Goal: Check status: Check status

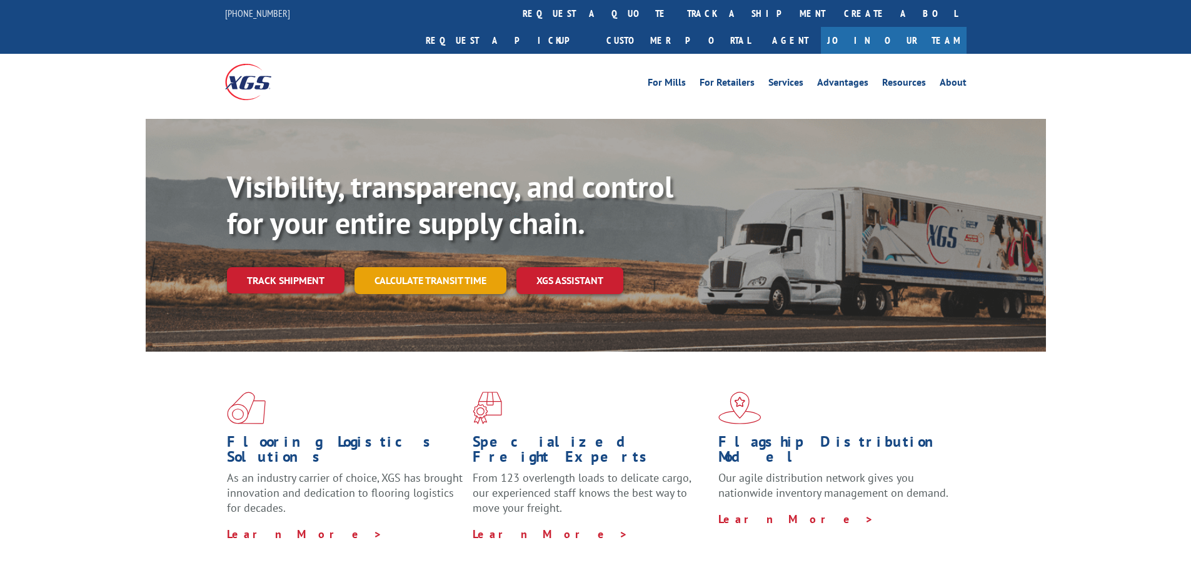
click at [432, 267] on link "Calculate transit time" at bounding box center [430, 280] width 152 height 27
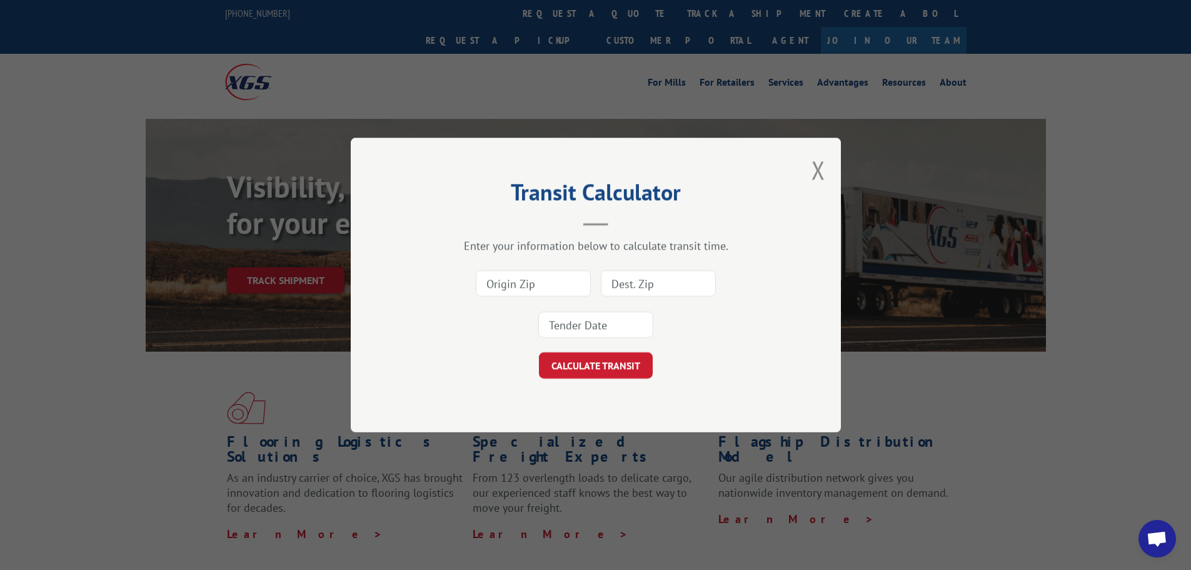
click at [820, 169] on button "Close modal" at bounding box center [818, 169] width 14 height 33
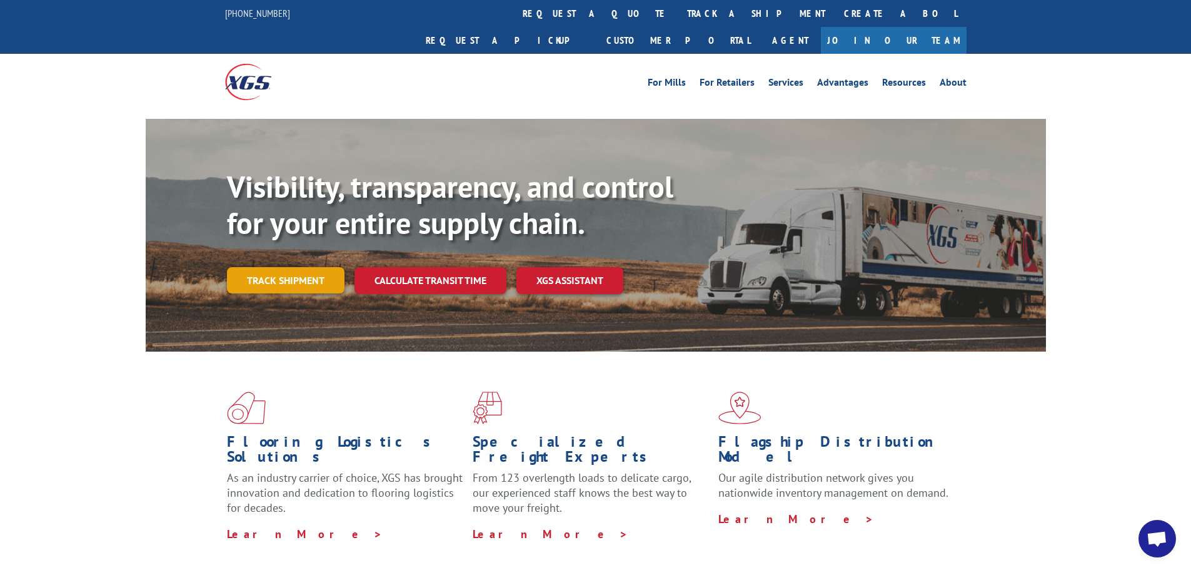
click at [256, 267] on link "Track shipment" at bounding box center [286, 280] width 118 height 26
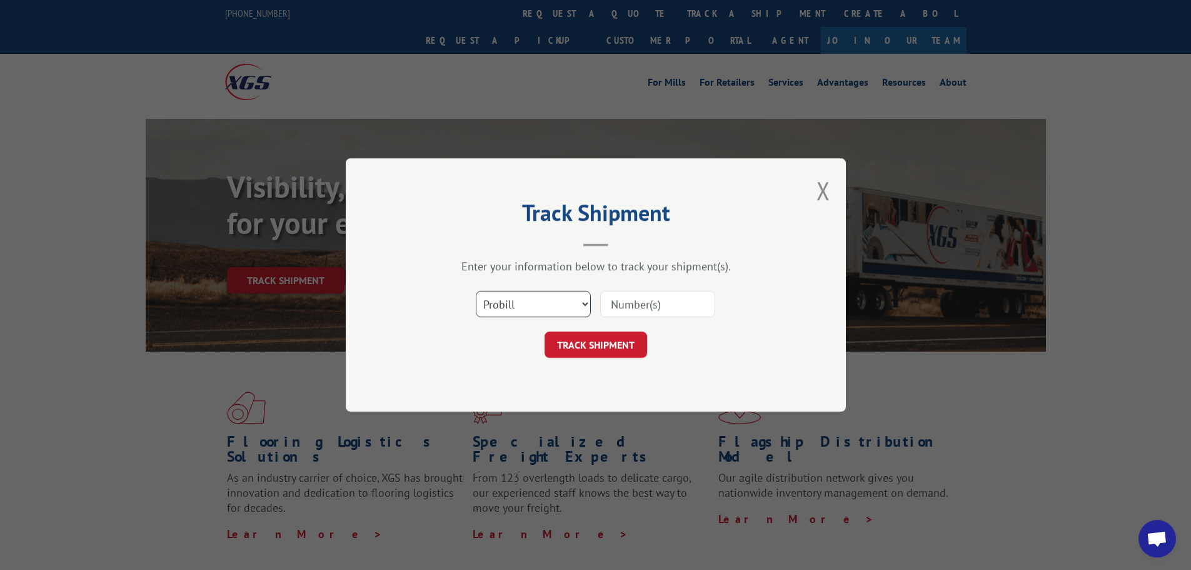
drag, startPoint x: 584, startPoint y: 303, endPoint x: 577, endPoint y: 314, distance: 12.7
click at [584, 303] on select "Select category... Probill BOL PO" at bounding box center [533, 304] width 115 height 26
select select "bol"
click at [476, 291] on select "Select category... Probill BOL PO" at bounding box center [533, 304] width 115 height 26
click at [676, 309] on input at bounding box center [657, 304] width 115 height 26
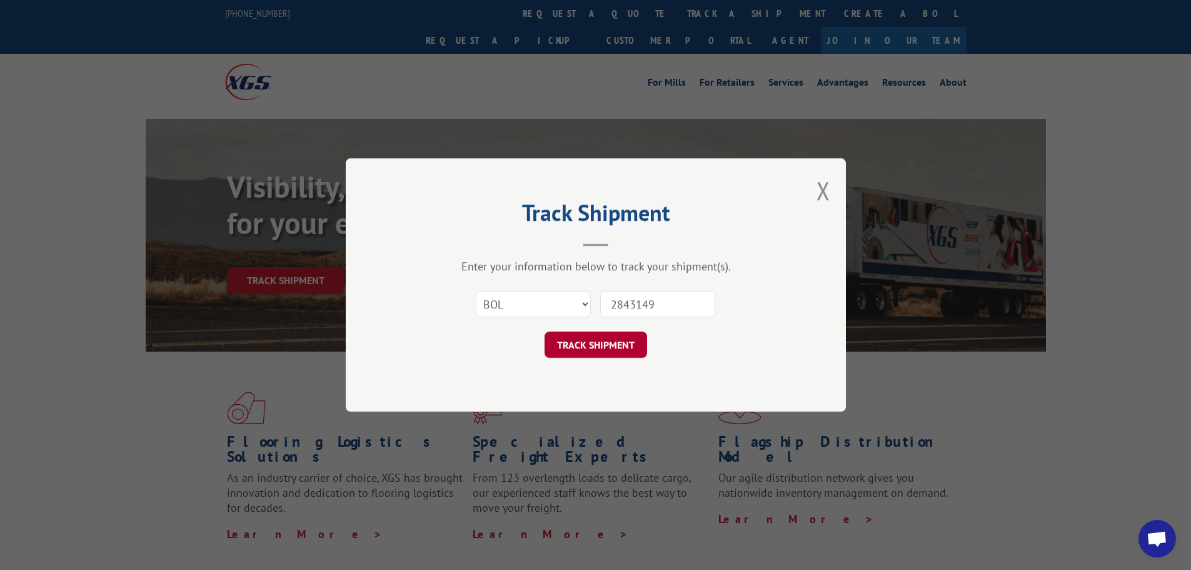
type input "2843149"
click at [603, 339] on button "TRACK SHIPMENT" at bounding box center [596, 344] width 103 height 26
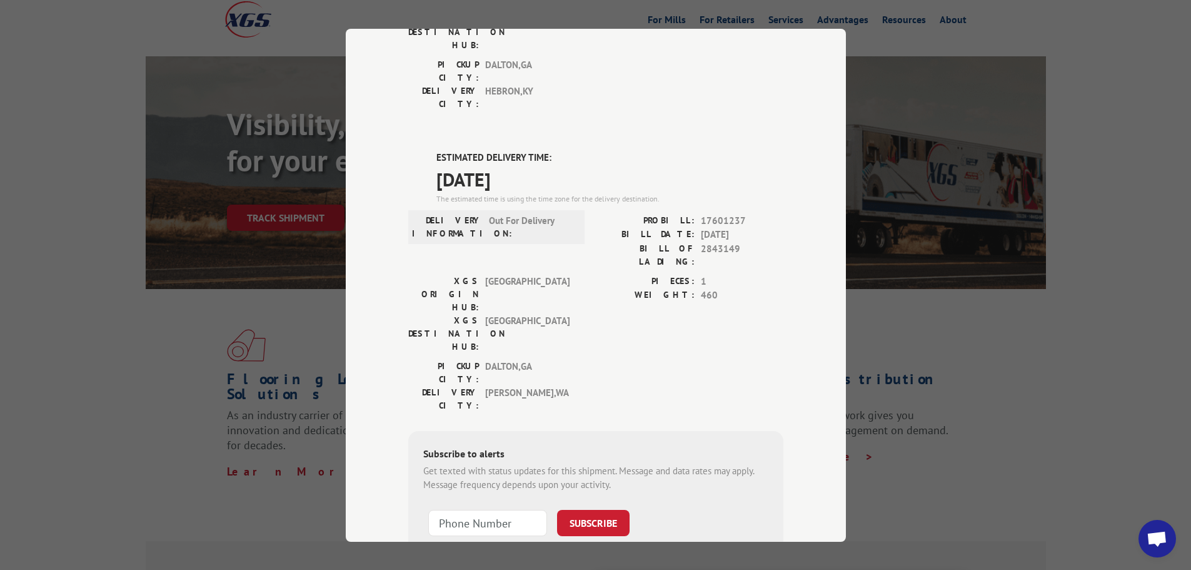
scroll to position [192, 0]
